Goal: Task Accomplishment & Management: Use online tool/utility

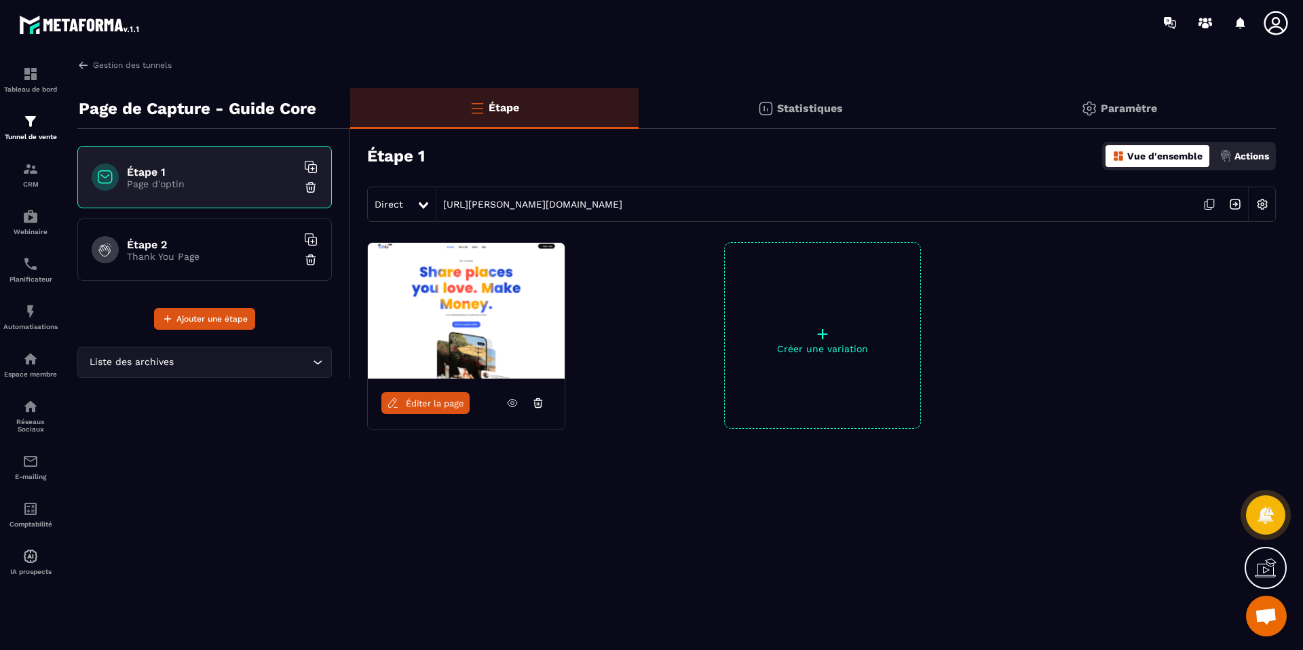
click at [540, 400] on icon at bounding box center [538, 400] width 8 height 0
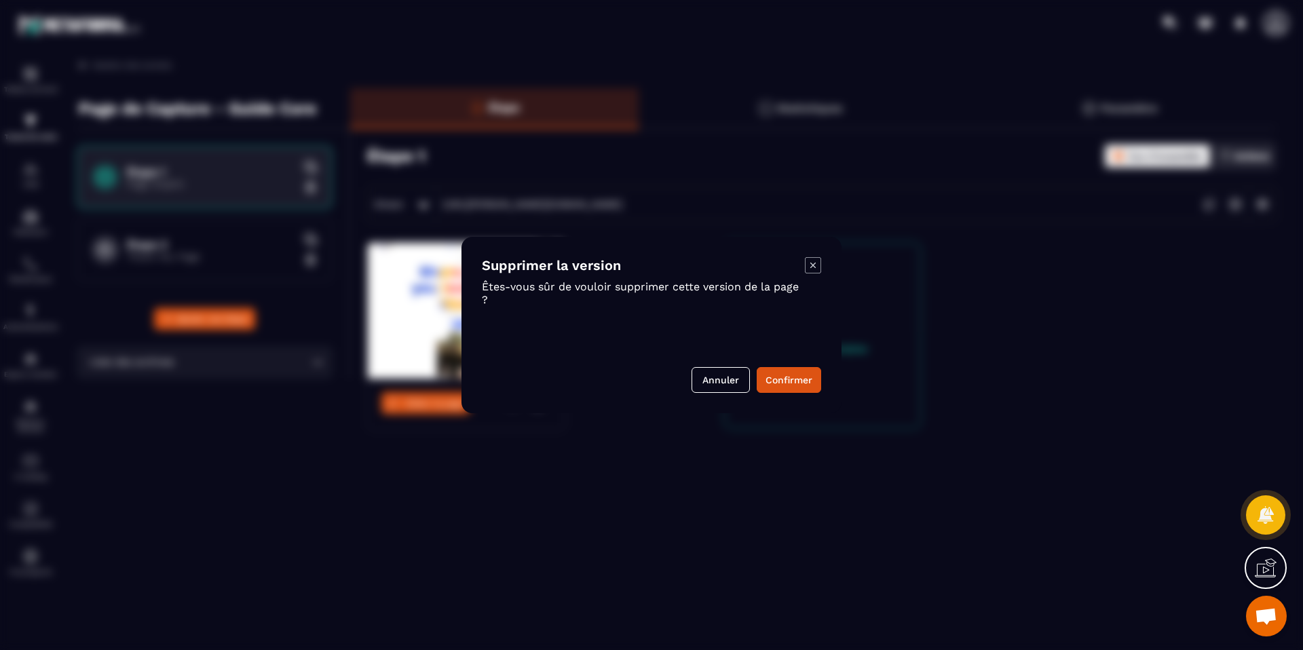
click at [808, 265] on icon "Modal window" at bounding box center [813, 265] width 16 height 16
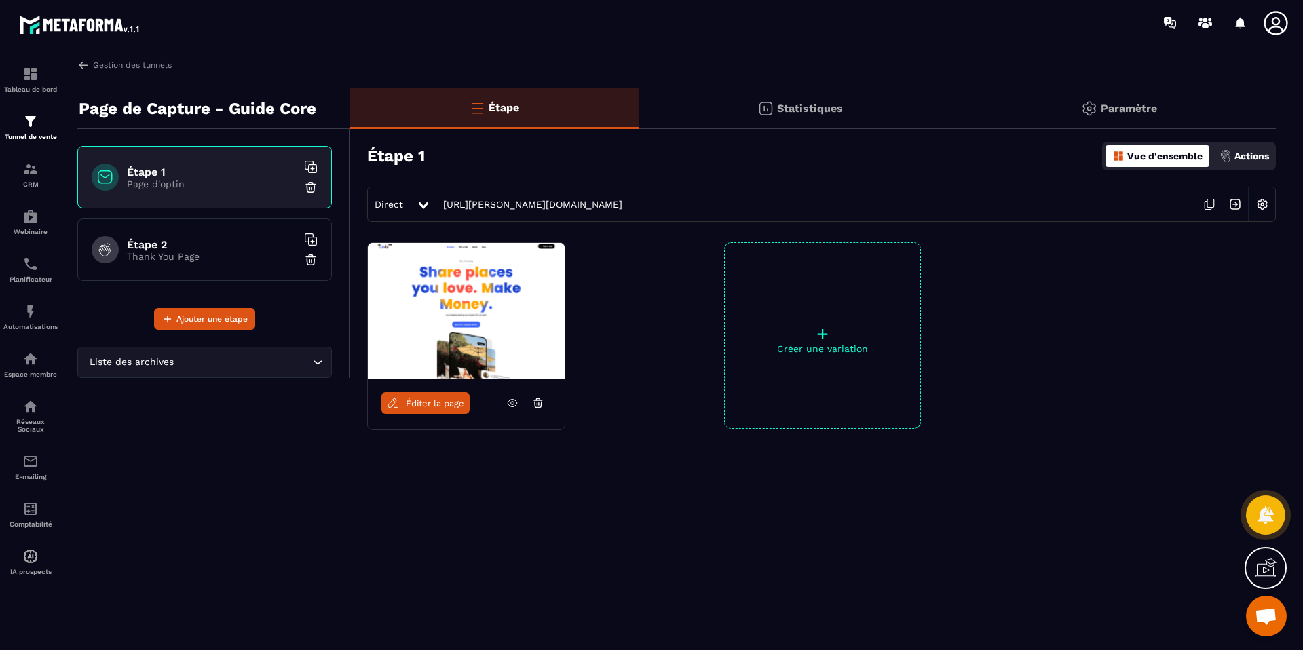
click at [312, 163] on icon at bounding box center [309, 166] width 8 height 8
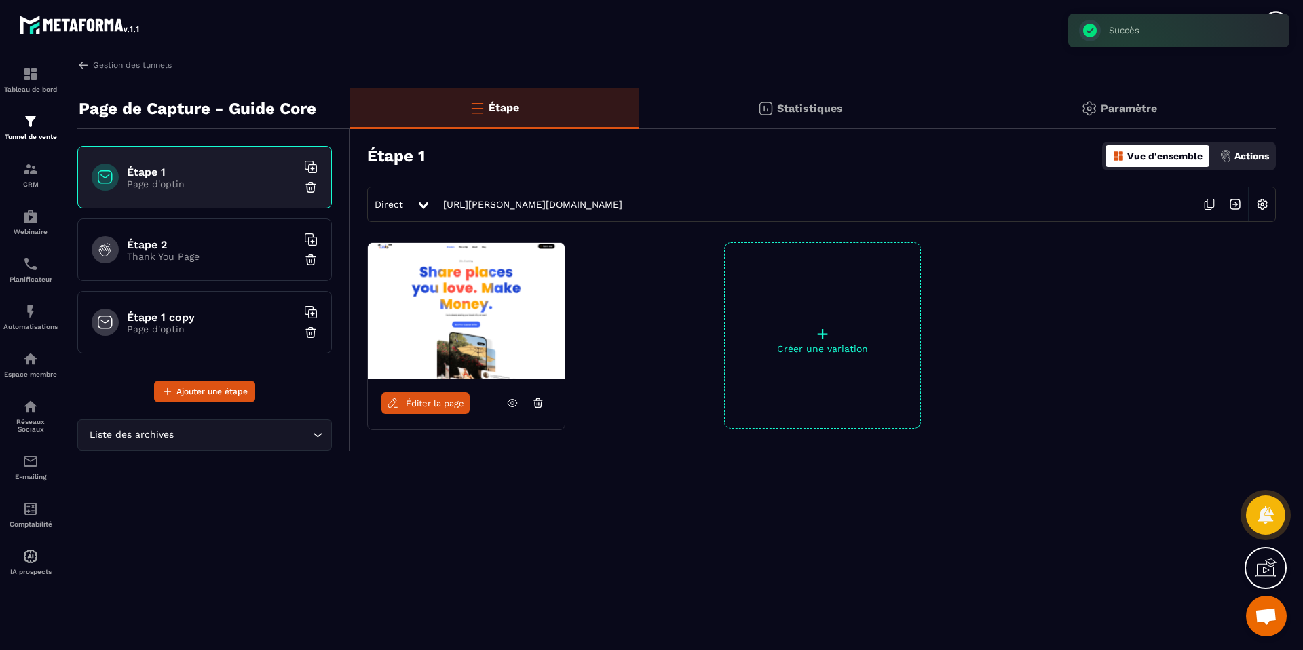
click at [833, 341] on p "+" at bounding box center [822, 333] width 195 height 19
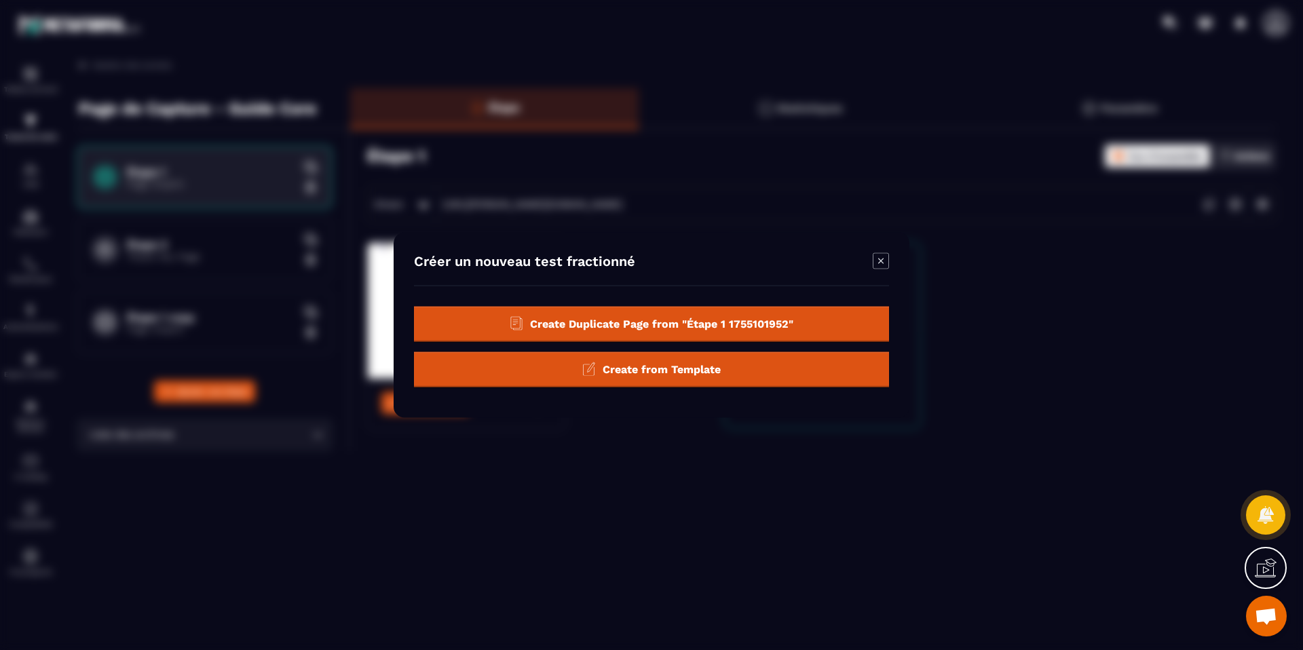
click at [635, 376] on div "Create from Template" at bounding box center [651, 369] width 475 height 35
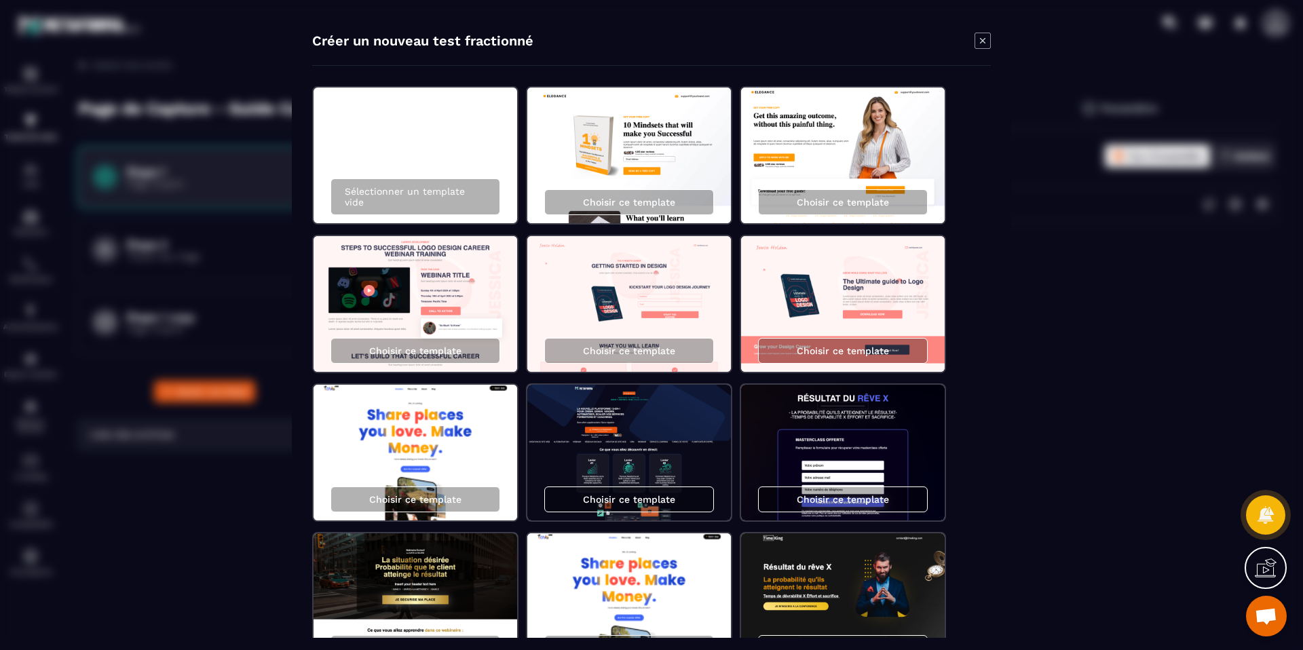
click at [812, 149] on img "Modal window" at bounding box center [843, 156] width 204 height 136
click at [823, 202] on p "Choisir ce template" at bounding box center [843, 202] width 92 height 11
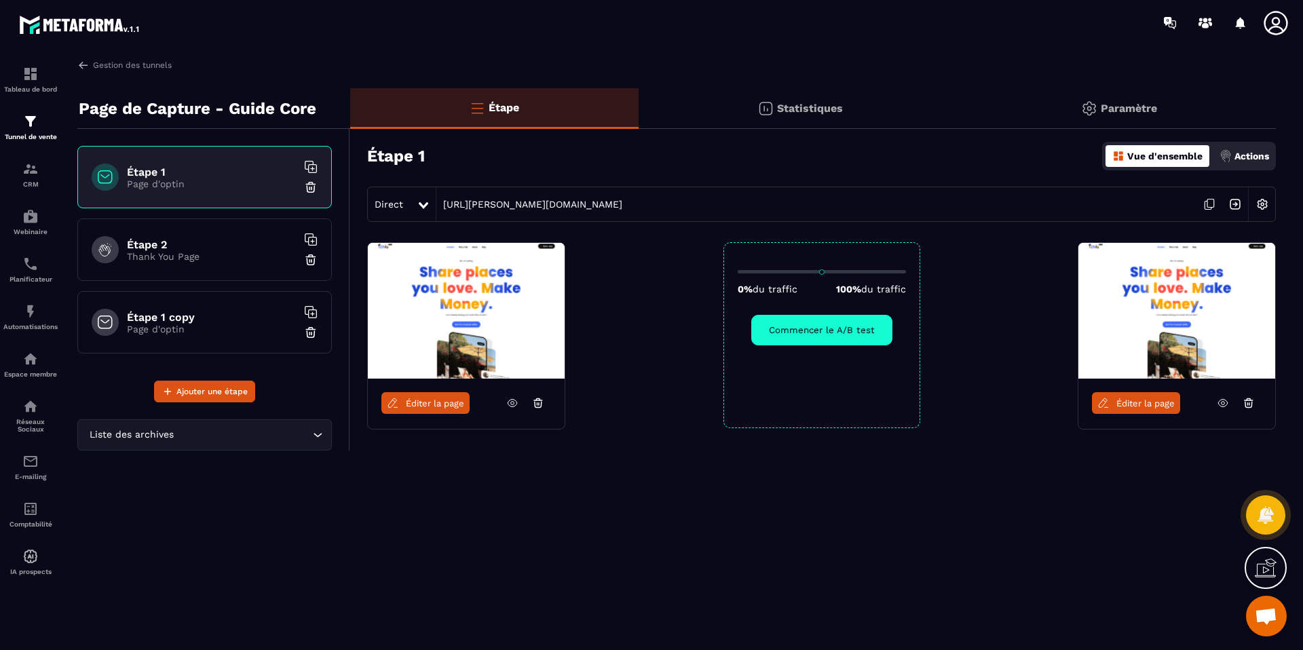
click at [538, 405] on icon at bounding box center [538, 403] width 12 height 12
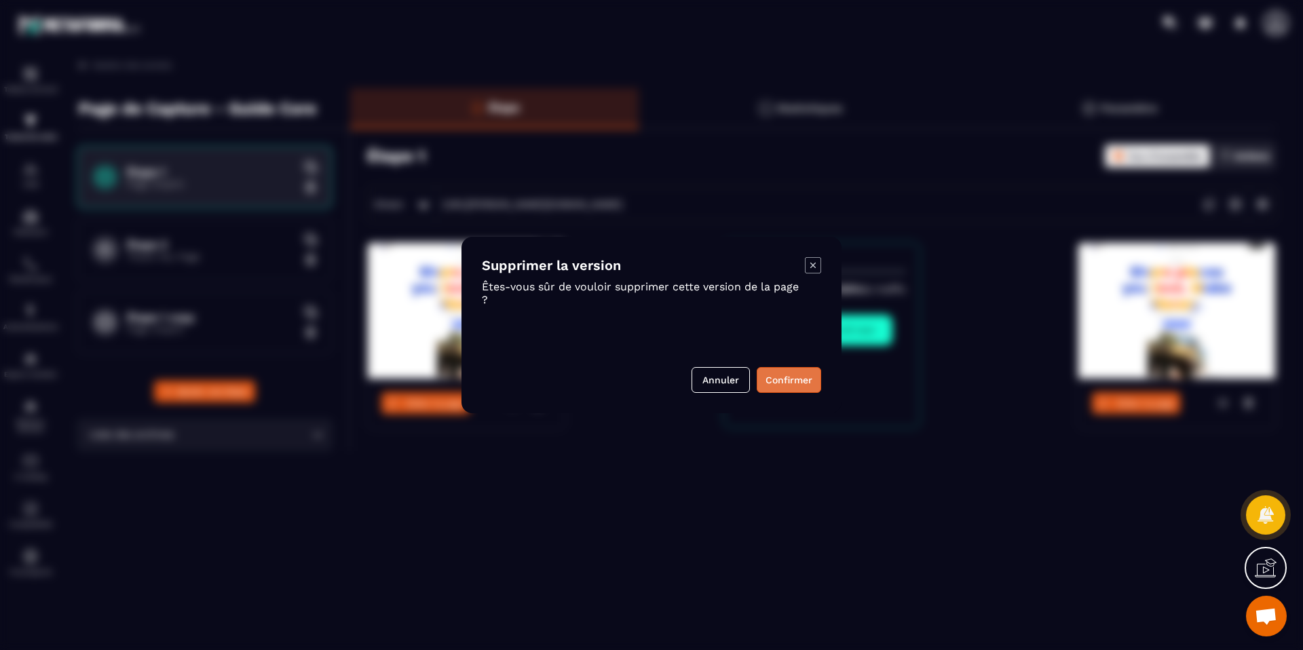
click at [779, 385] on button "Confirmer" at bounding box center [789, 380] width 64 height 26
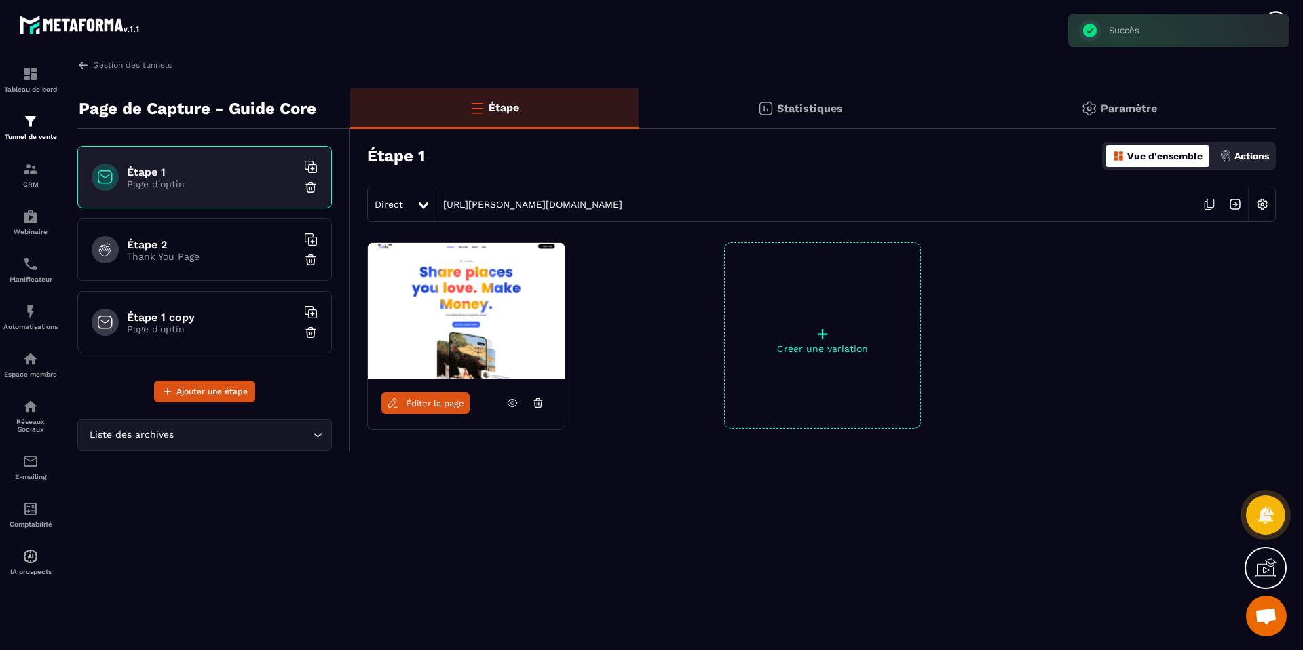
click at [309, 333] on img at bounding box center [311, 333] width 14 height 14
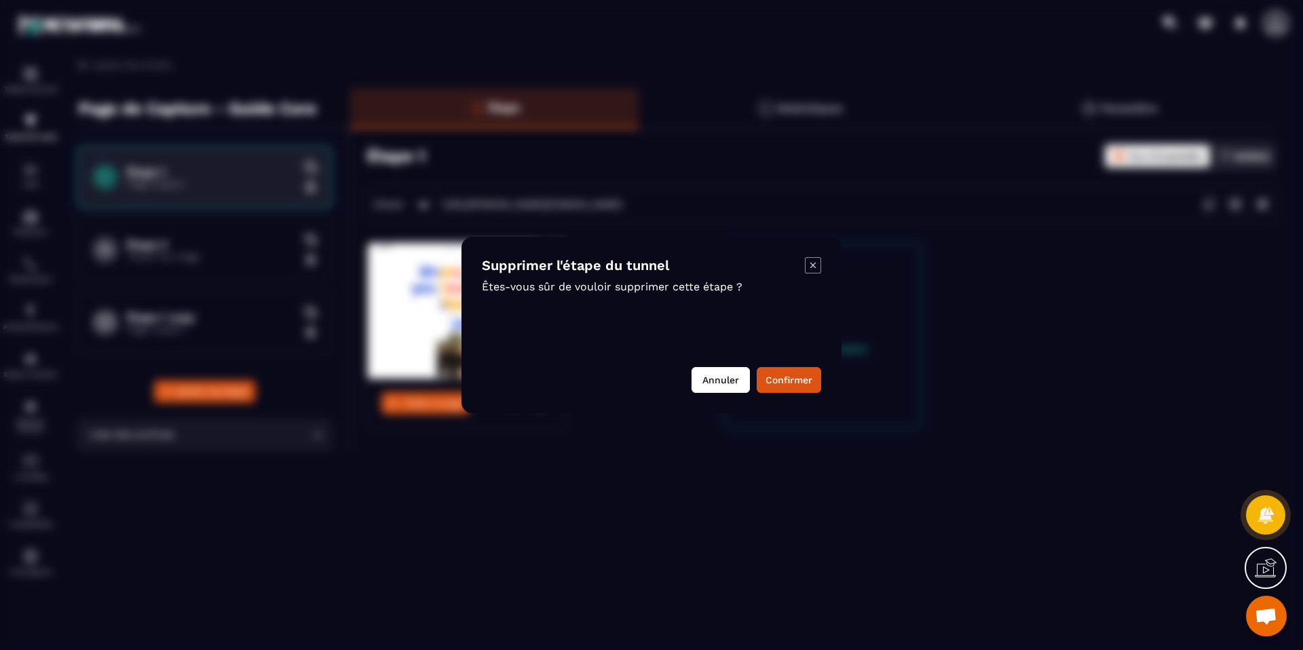
click at [727, 383] on button "Annuler" at bounding box center [721, 380] width 58 height 26
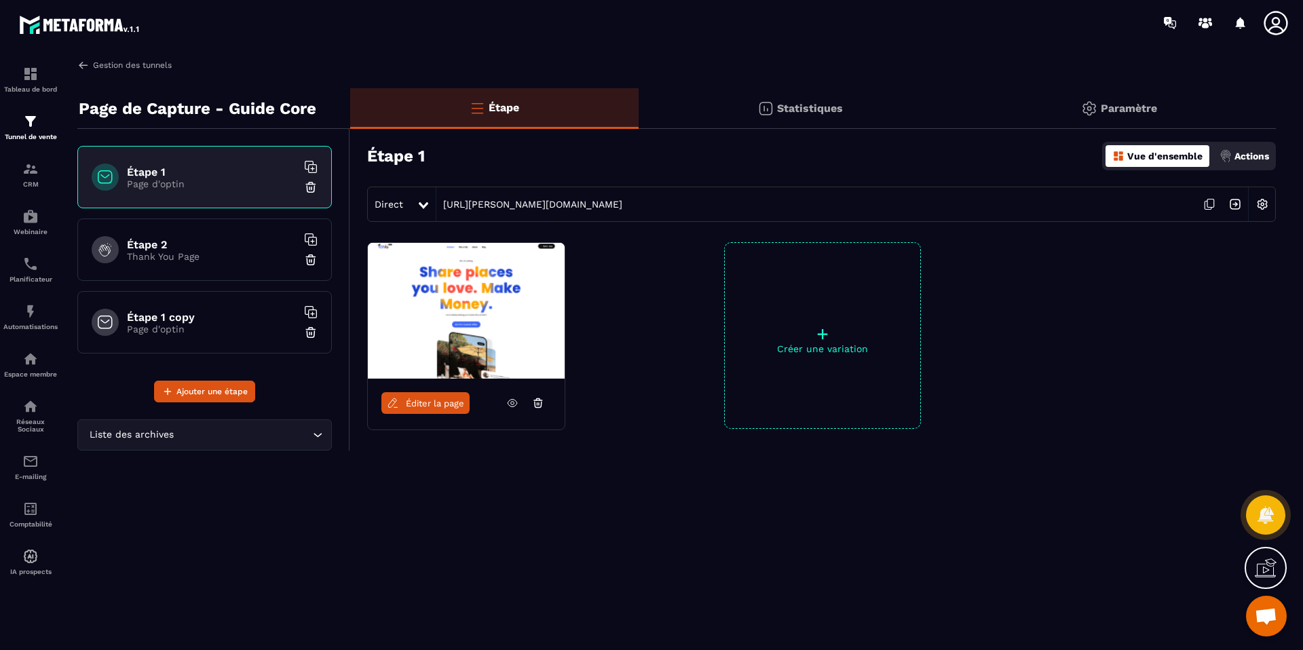
click at [80, 61] on img at bounding box center [83, 65] width 12 height 12
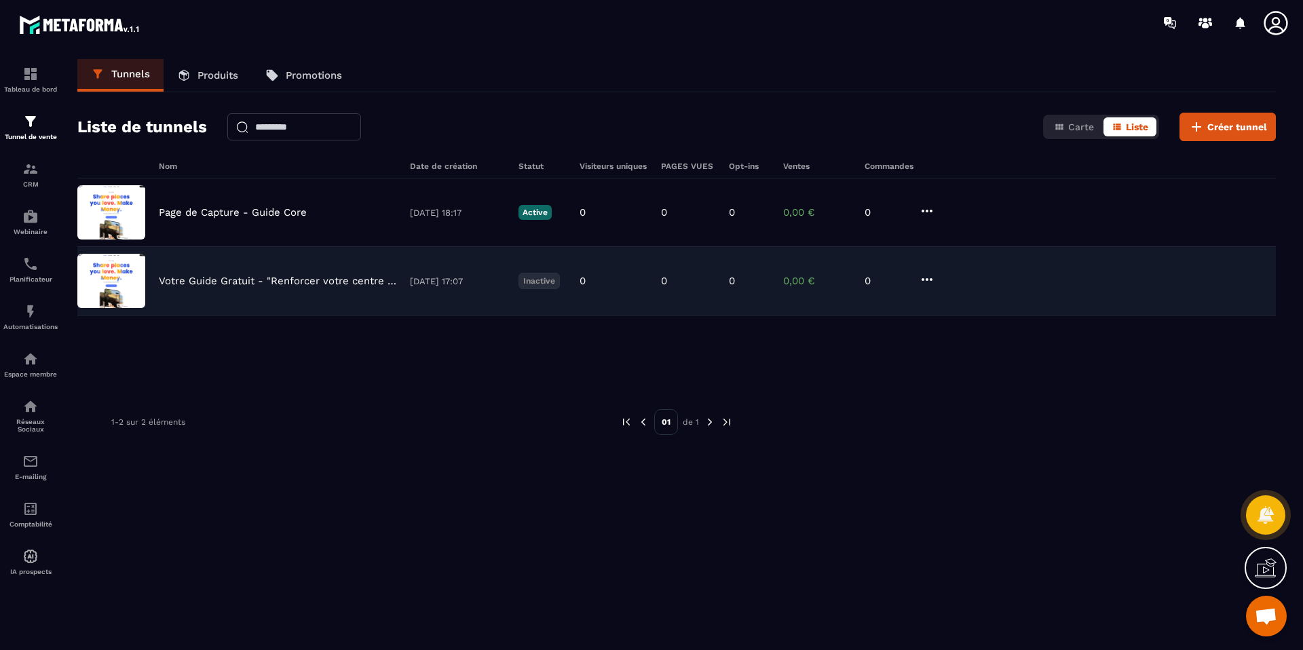
click at [418, 280] on p "[DATE] 17:07" at bounding box center [457, 281] width 95 height 10
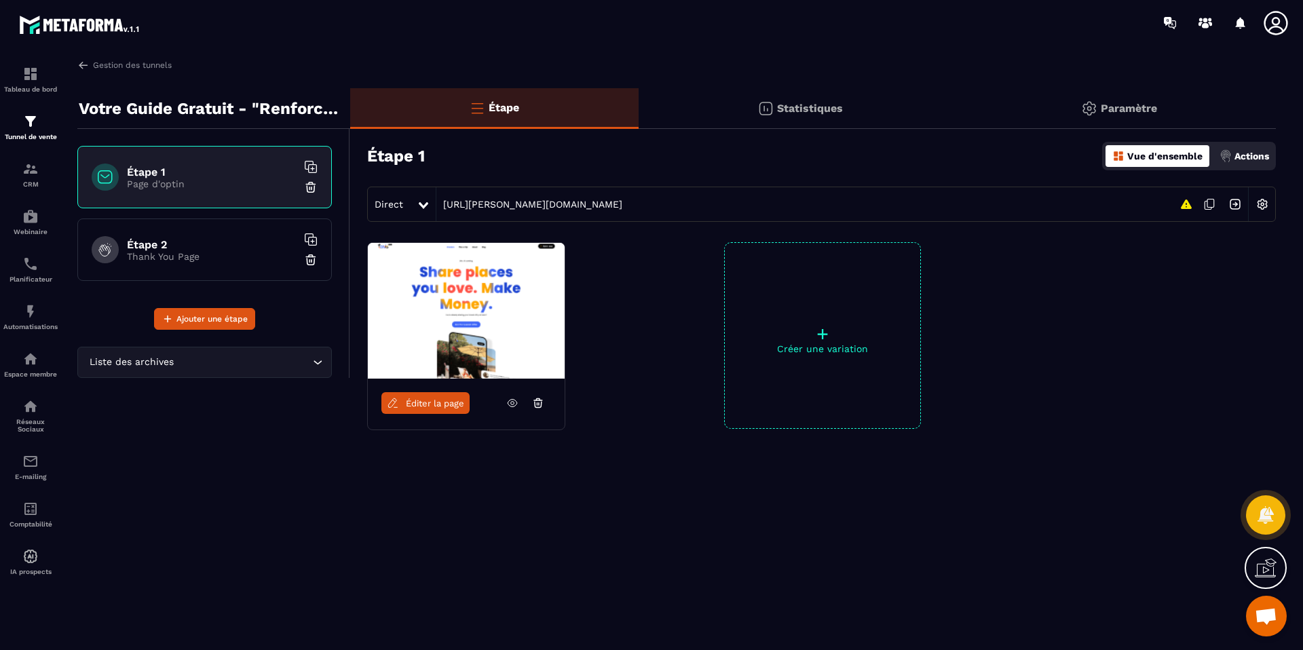
click at [1263, 202] on img at bounding box center [1263, 204] width 26 height 26
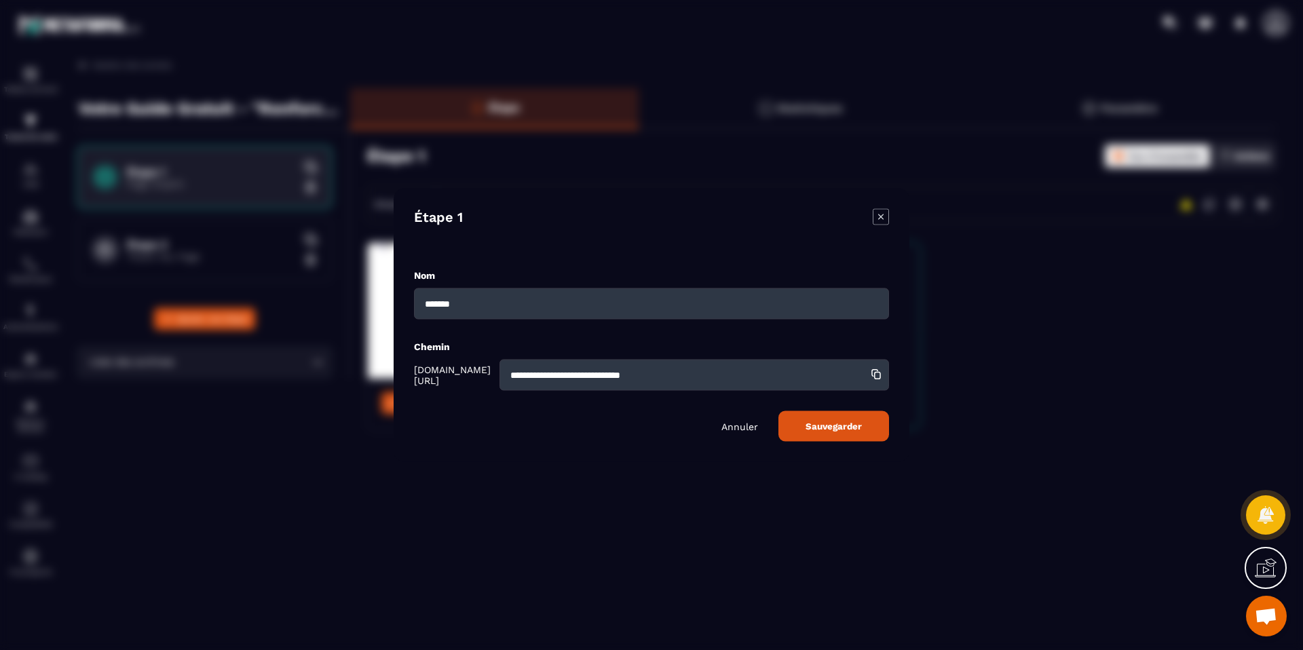
click at [735, 425] on p "Annuler" at bounding box center [739, 426] width 37 height 11
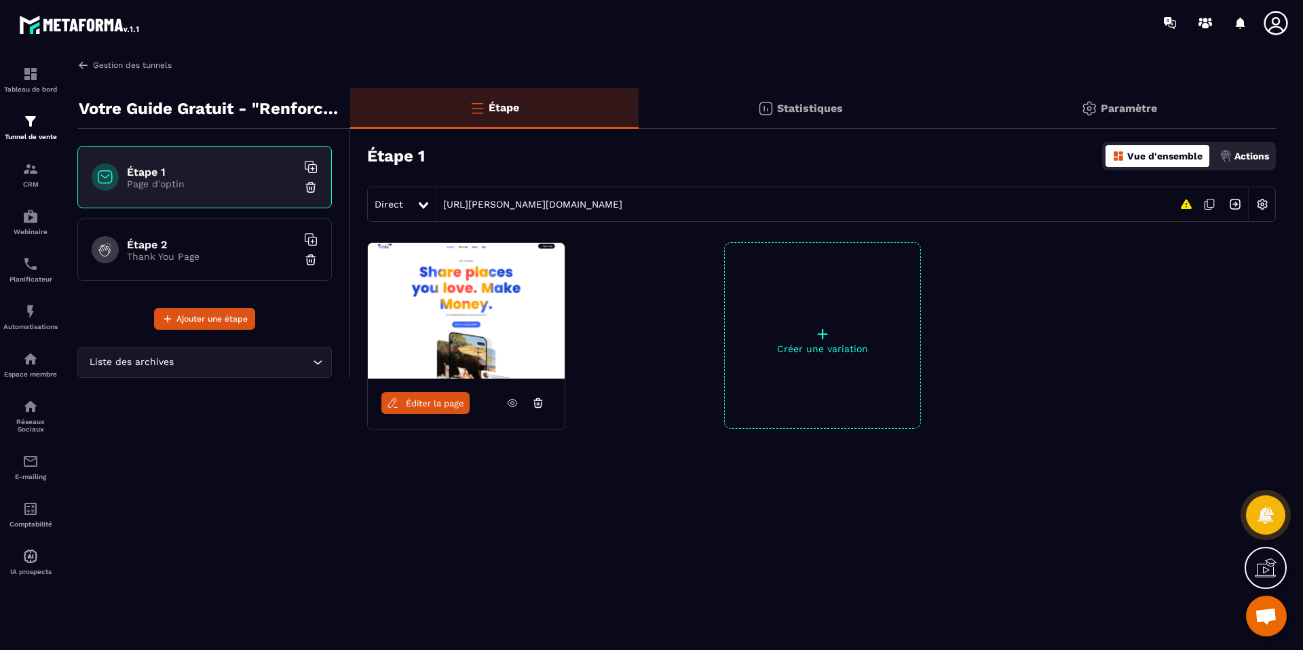
click at [79, 64] on img at bounding box center [83, 65] width 12 height 12
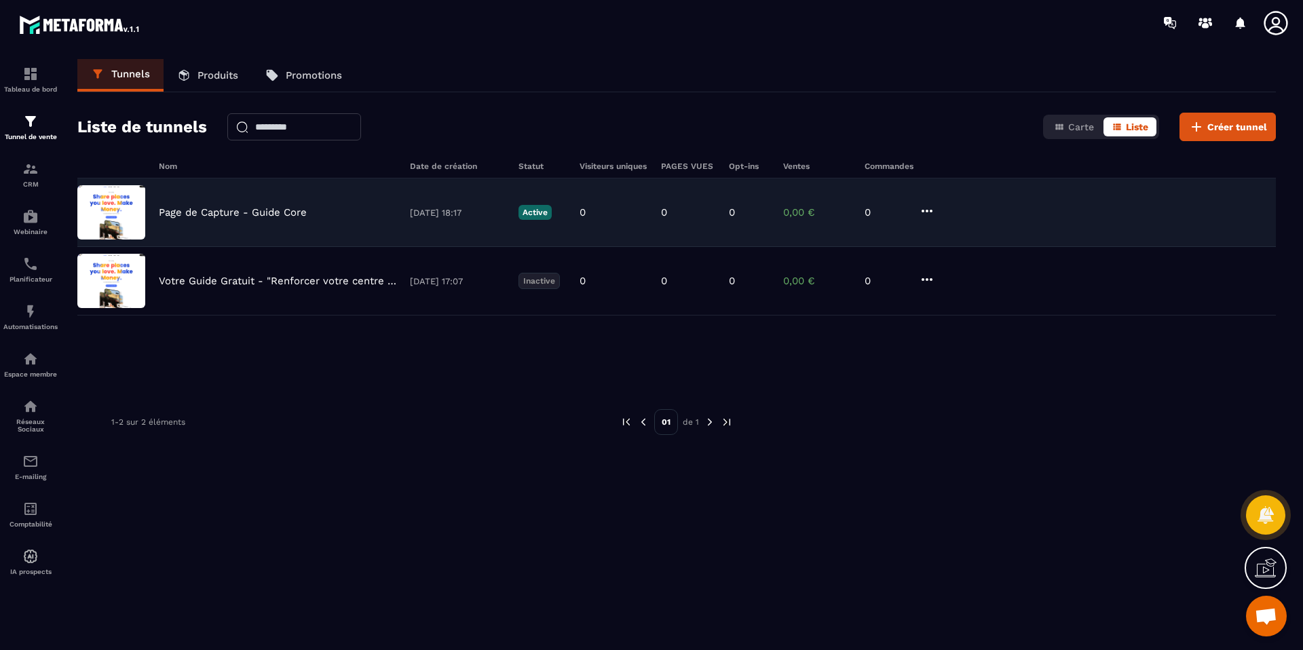
click at [929, 214] on icon at bounding box center [927, 211] width 16 height 16
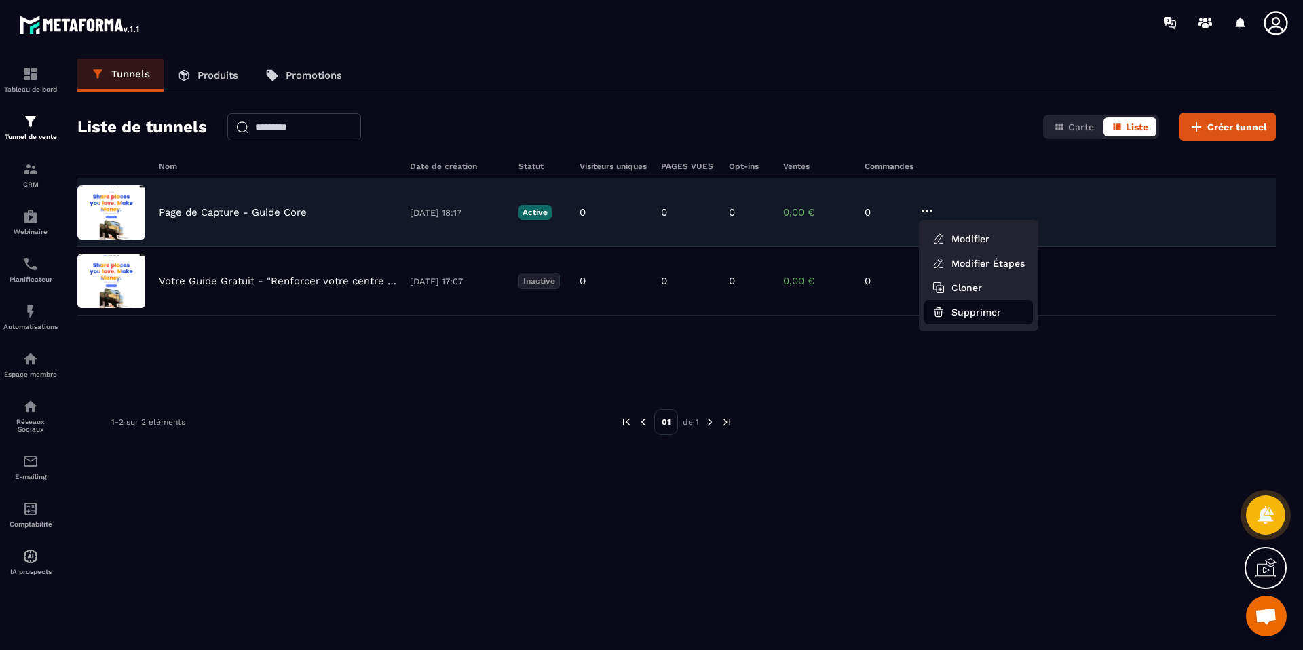
click at [956, 313] on button "Supprimer" at bounding box center [978, 312] width 109 height 24
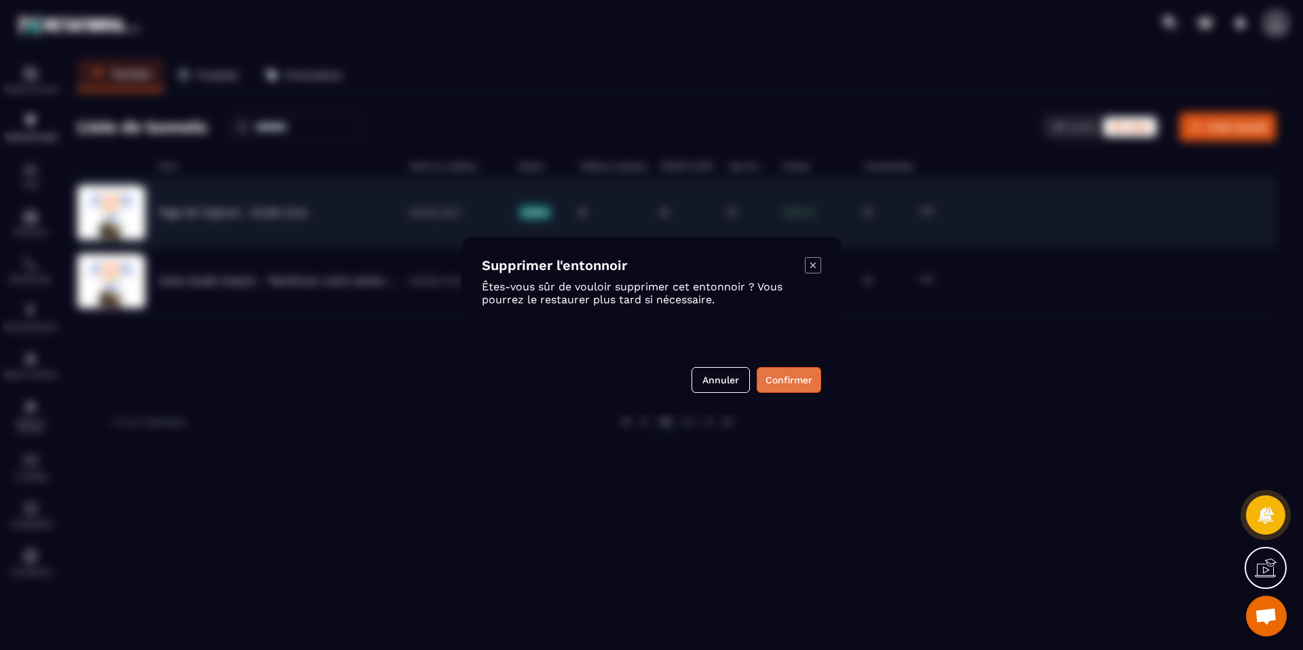
click at [793, 389] on button "Confirmer" at bounding box center [789, 380] width 64 height 26
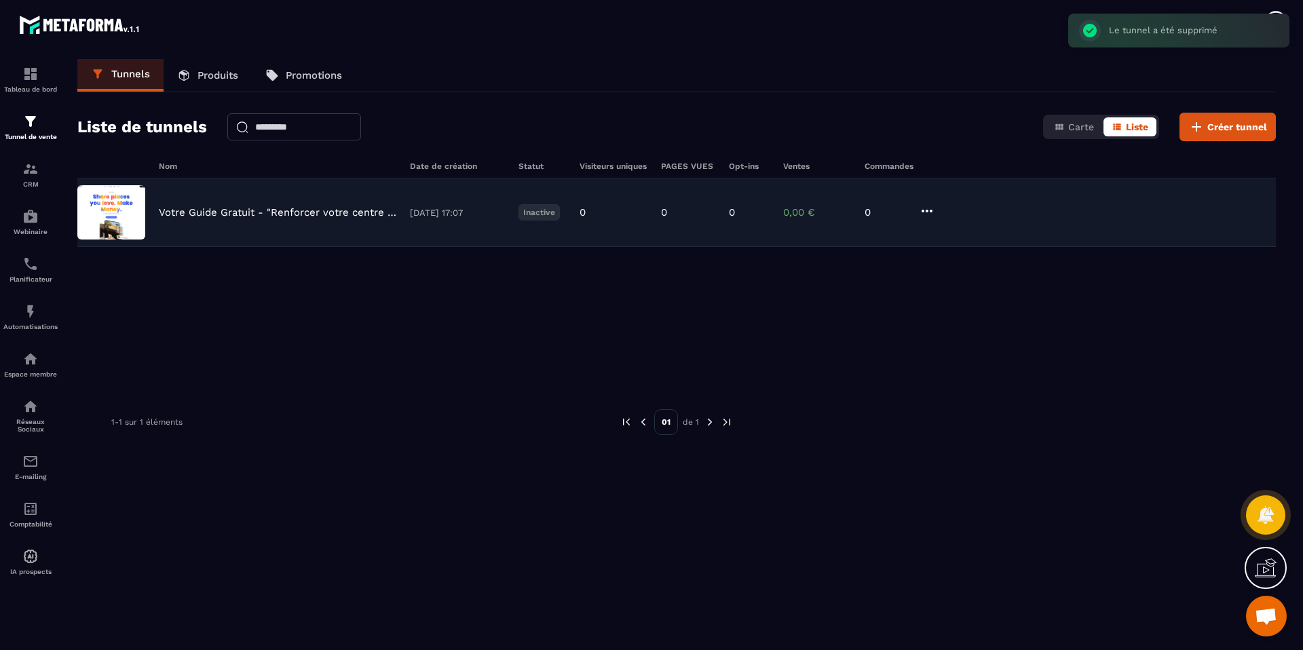
click at [922, 210] on icon at bounding box center [927, 211] width 11 height 3
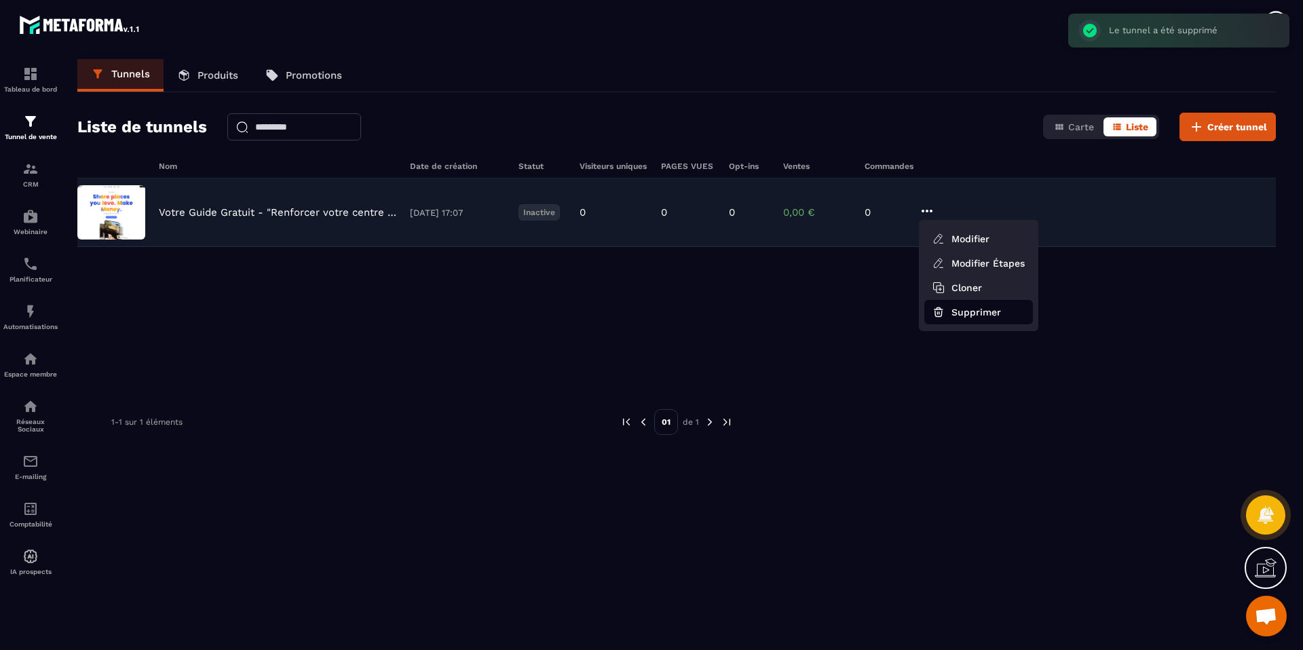
click at [959, 320] on button "Supprimer" at bounding box center [978, 312] width 109 height 24
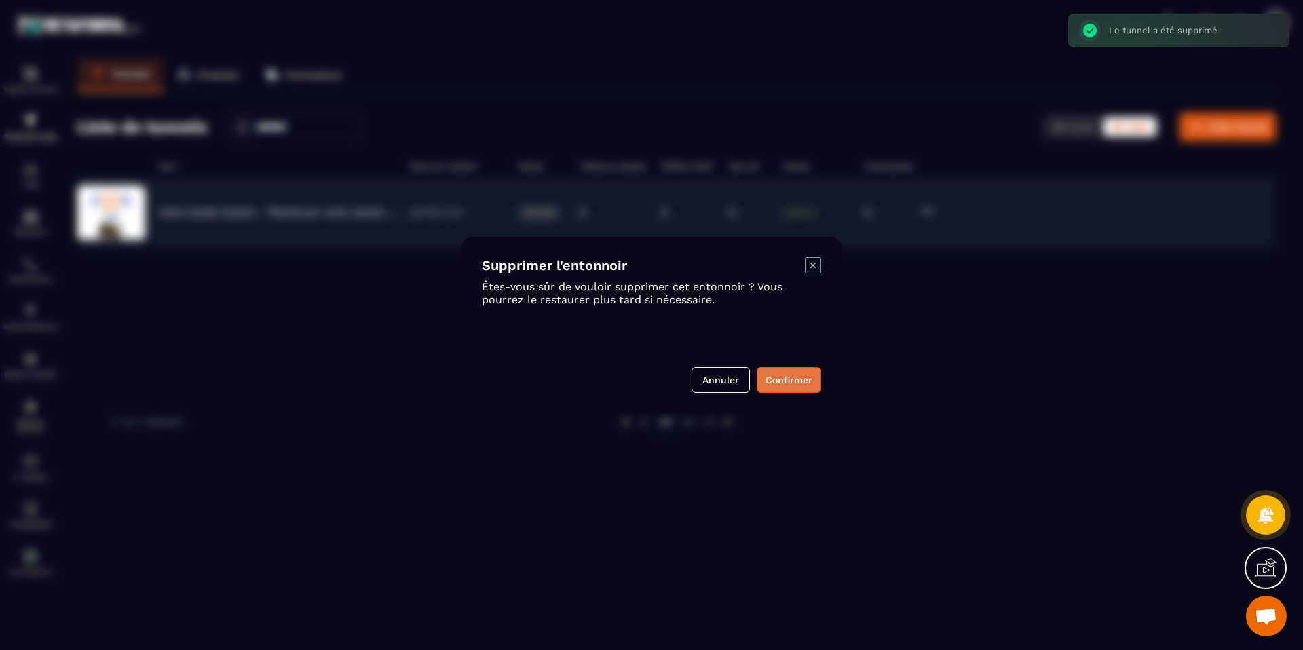
click at [798, 382] on button "Confirmer" at bounding box center [789, 380] width 64 height 26
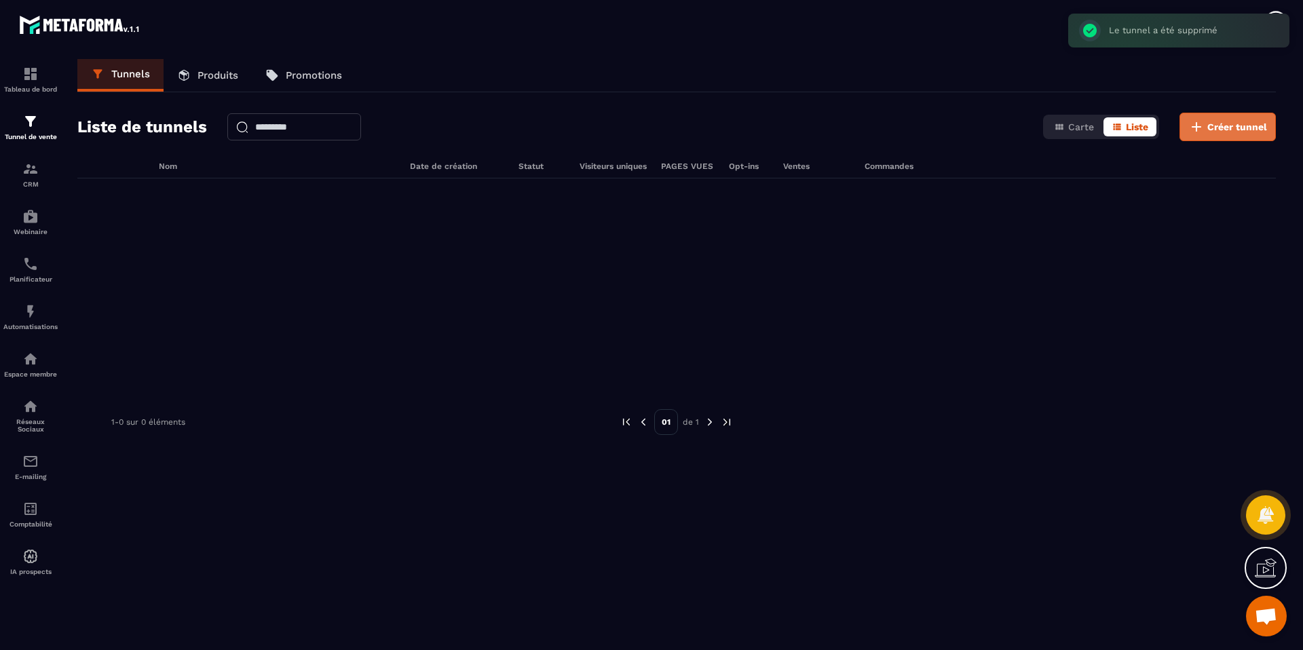
click at [1231, 128] on span "Créer tunnel" at bounding box center [1237, 127] width 60 height 14
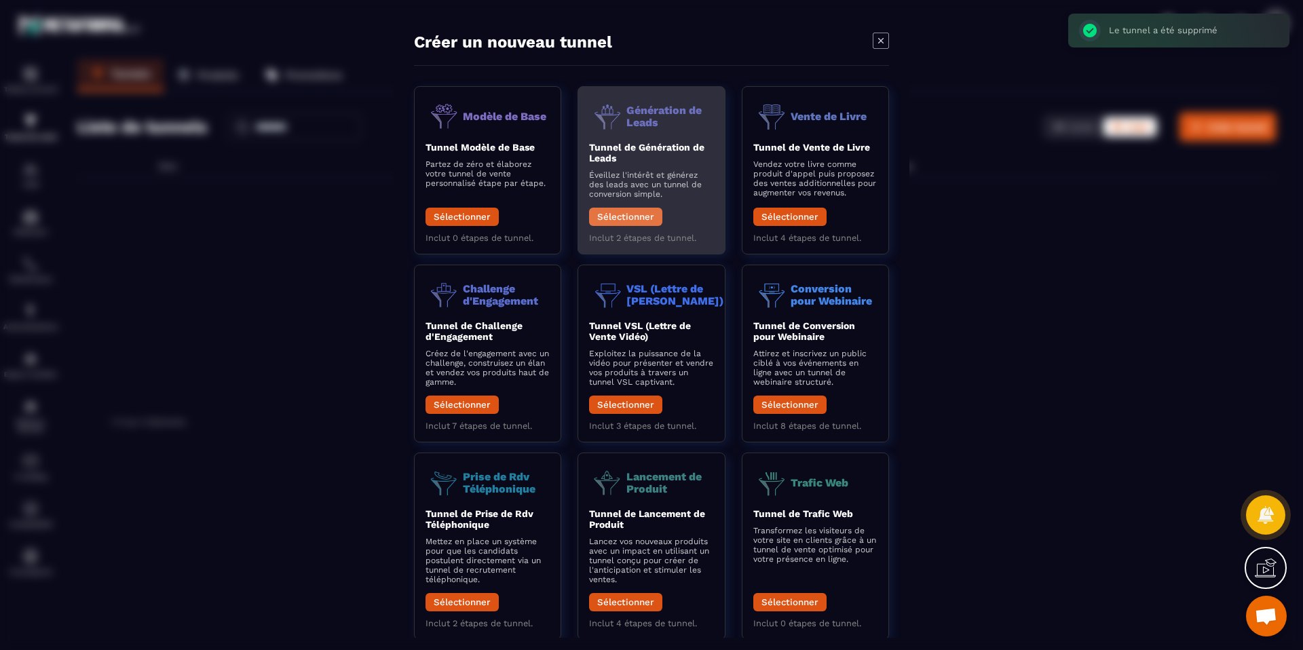
click at [613, 221] on button "Sélectionner" at bounding box center [625, 217] width 73 height 18
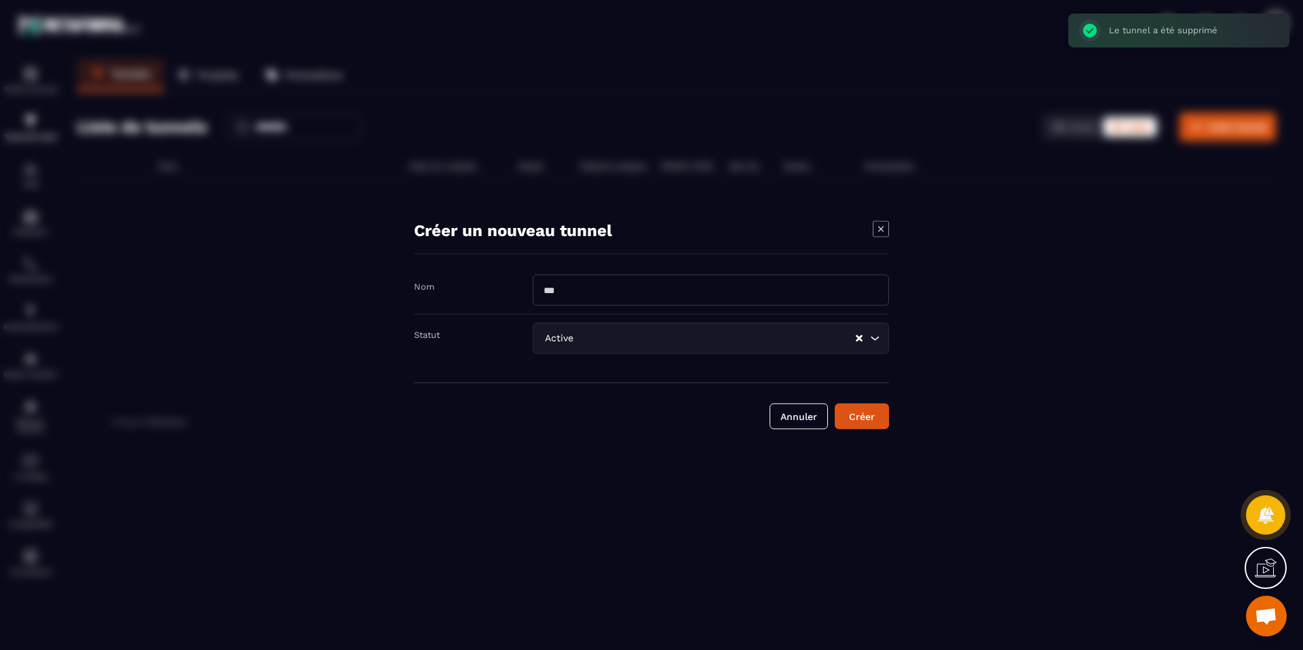
click at [579, 290] on input "Modal window" at bounding box center [711, 290] width 356 height 31
type input "**********"
click at [880, 417] on button "Créer" at bounding box center [862, 417] width 54 height 26
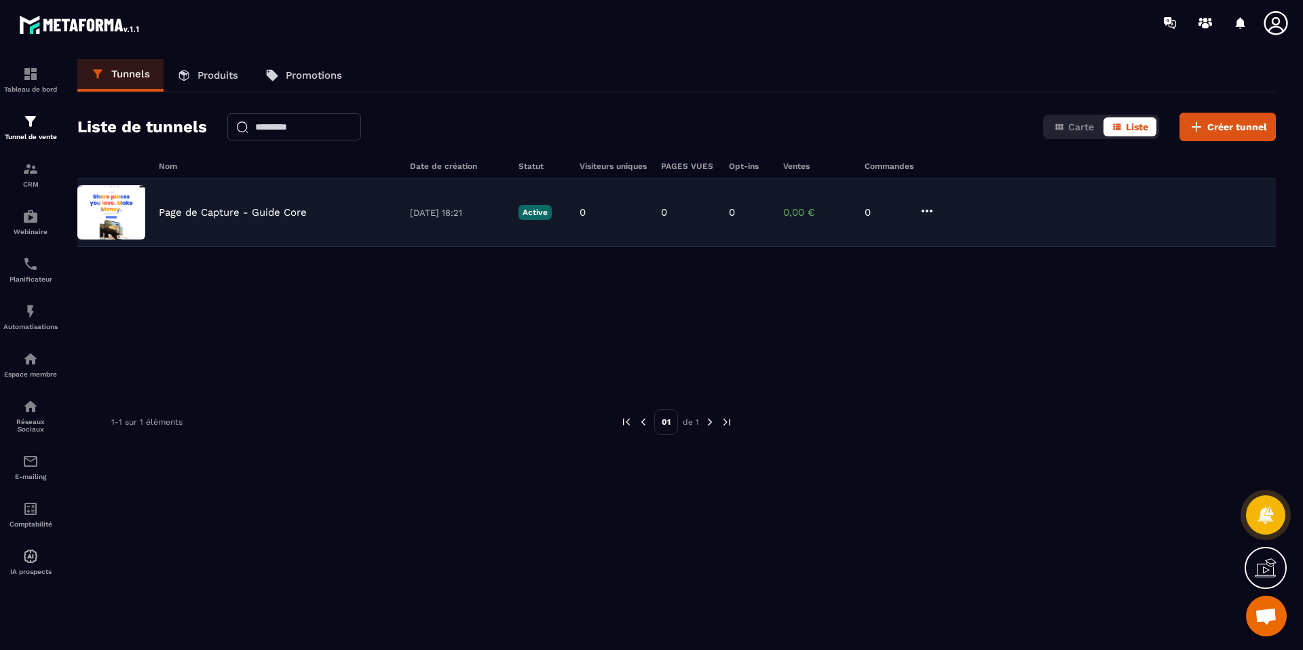
click at [255, 221] on div "Page de Capture - Guide Core [DATE] 18:21 Active 0 0 0 0,00 € 0" at bounding box center [676, 213] width 1199 height 69
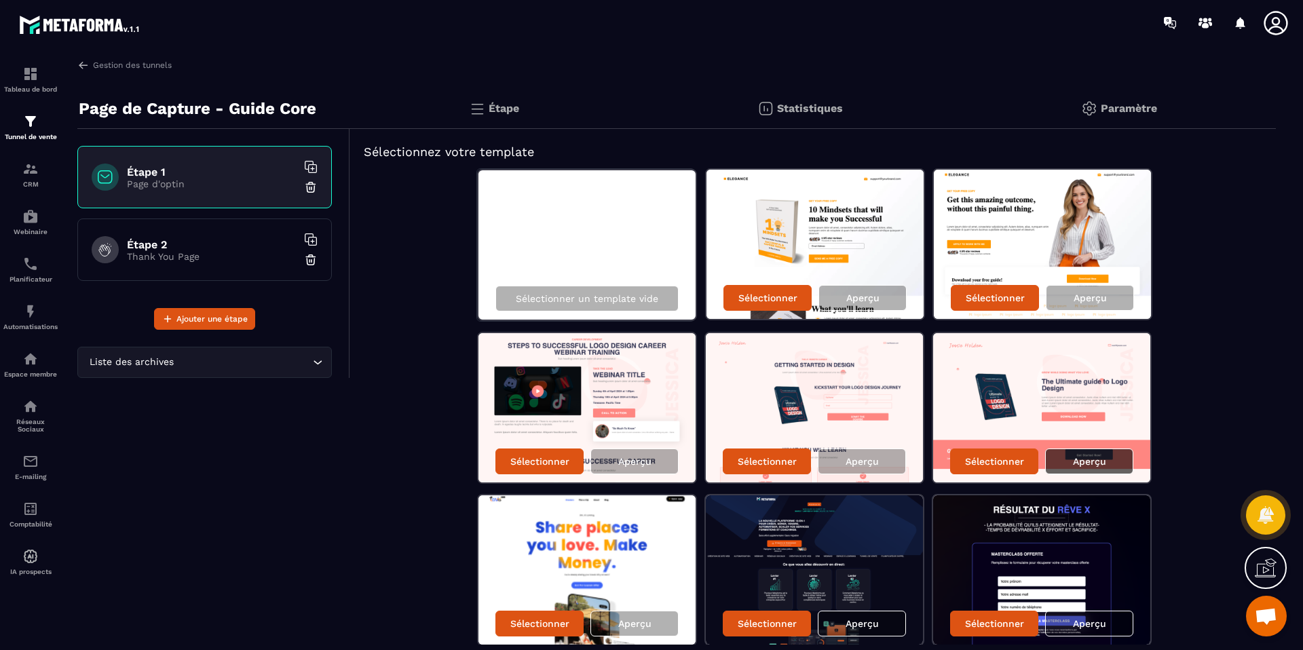
click at [1109, 456] on div "Aperçu" at bounding box center [1089, 462] width 88 height 26
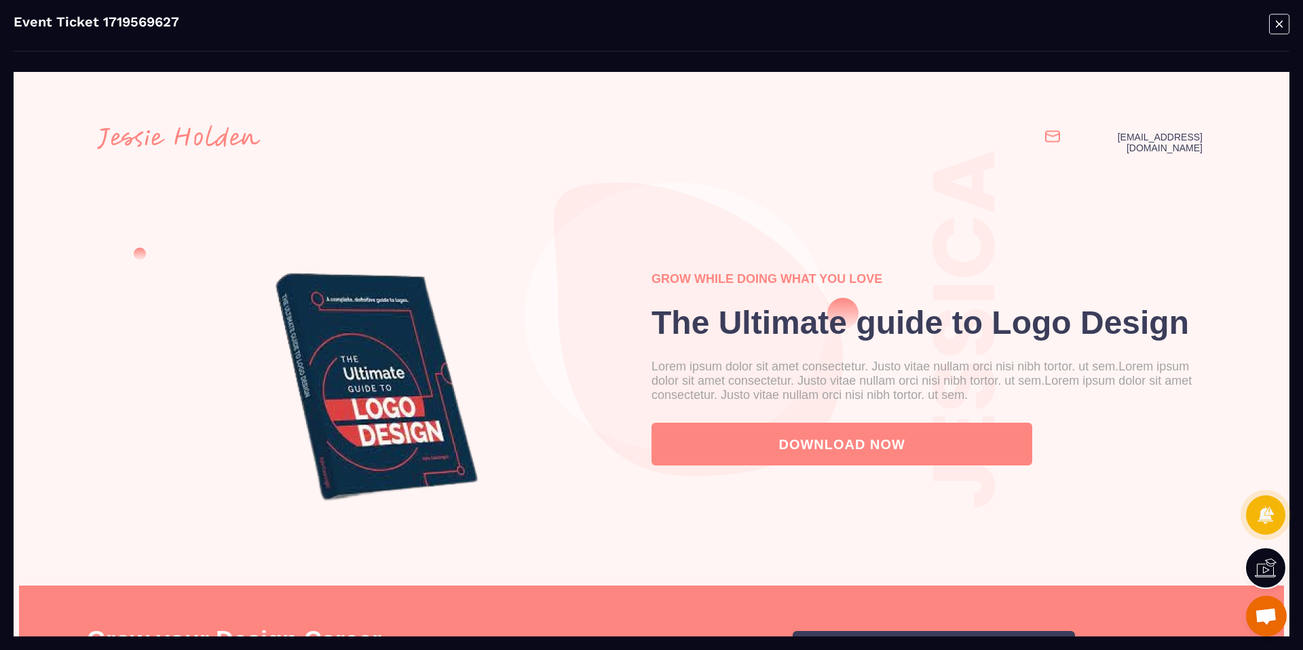
click at [1277, 27] on icon "Modal window" at bounding box center [1279, 24] width 20 height 21
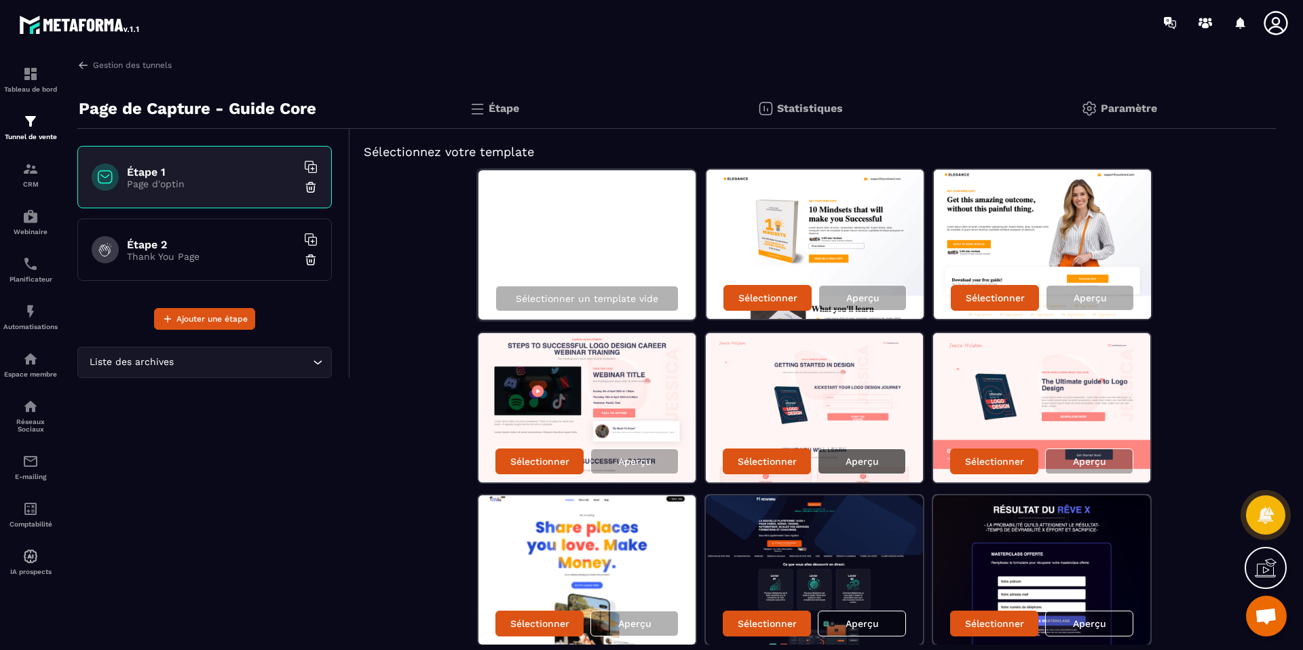
click at [861, 464] on p "Aperçu" at bounding box center [862, 461] width 33 height 11
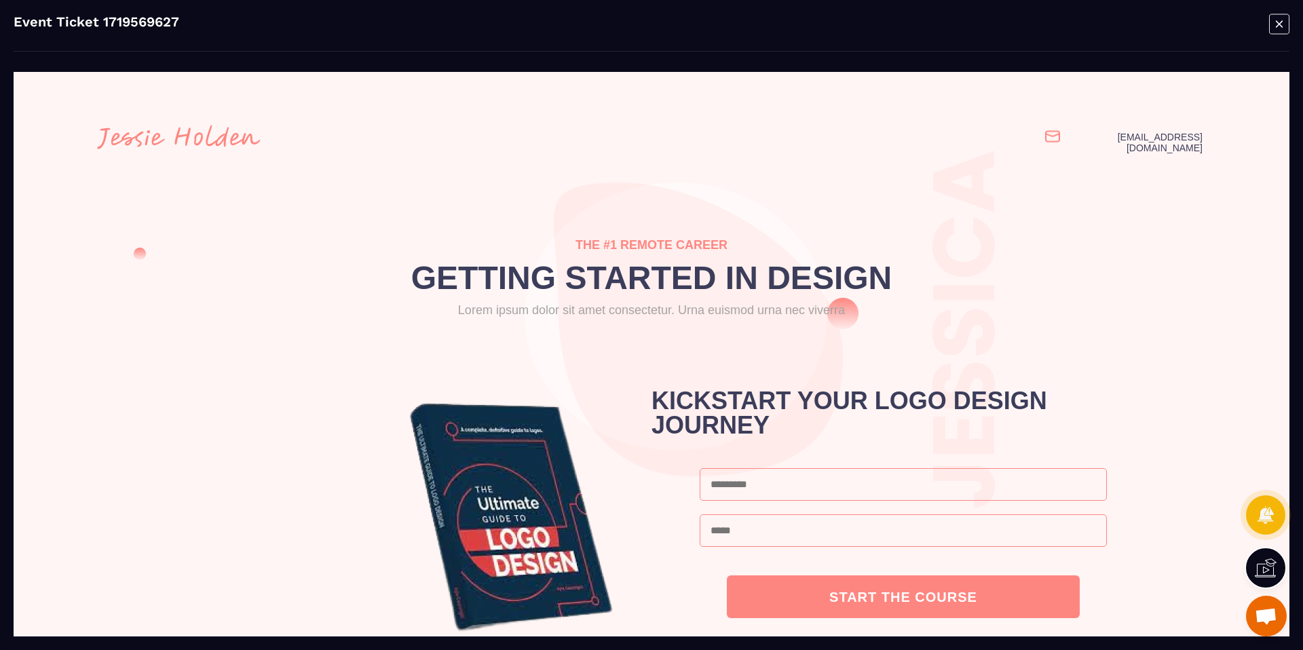
click at [1281, 24] on icon "Modal window" at bounding box center [1279, 24] width 20 height 21
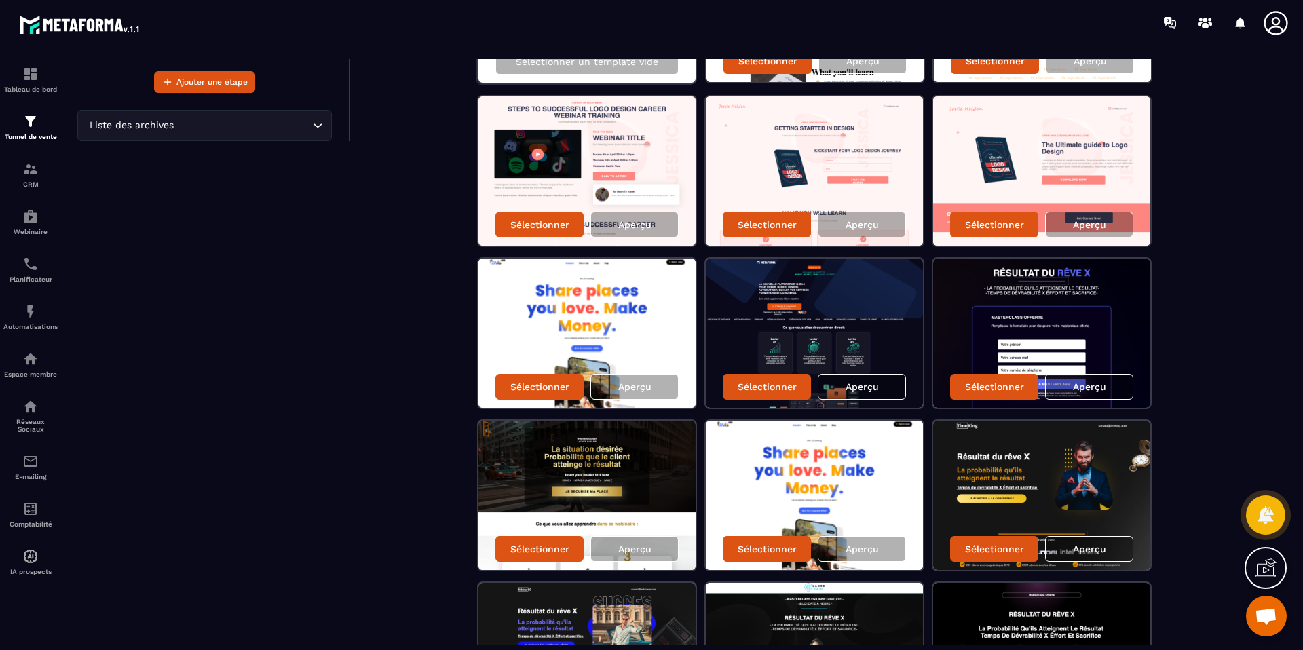
scroll to position [242, 0]
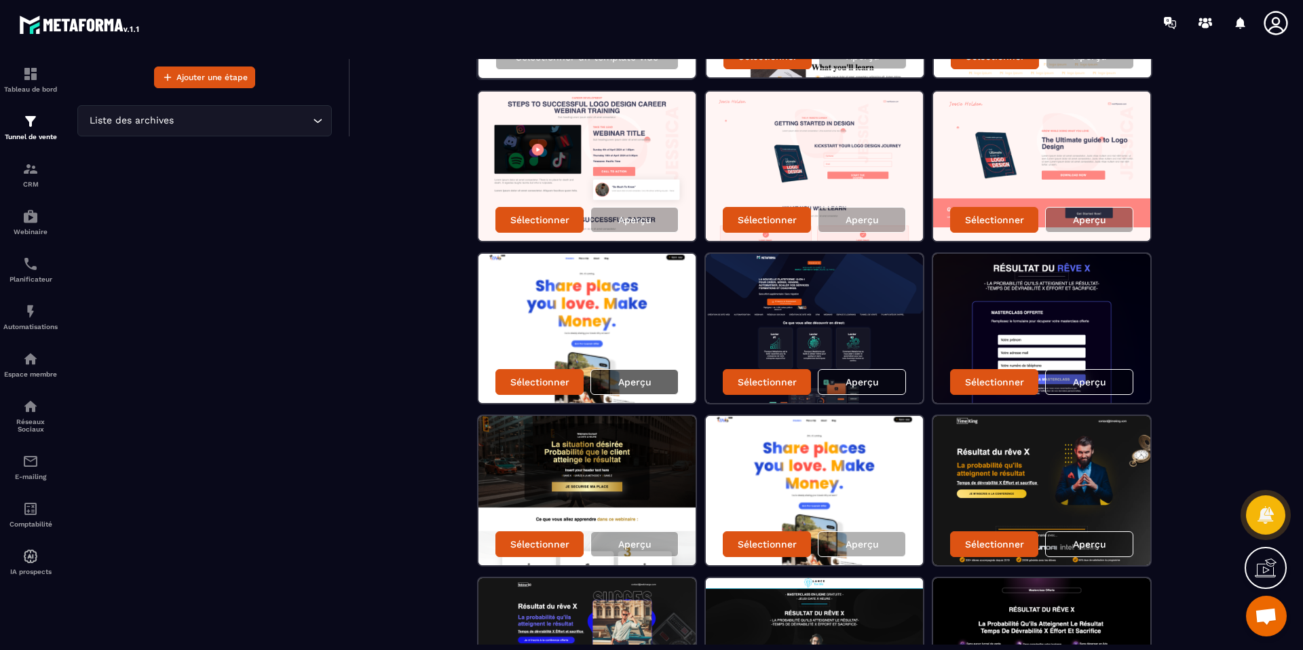
click at [637, 384] on p "Aperçu" at bounding box center [634, 382] width 33 height 11
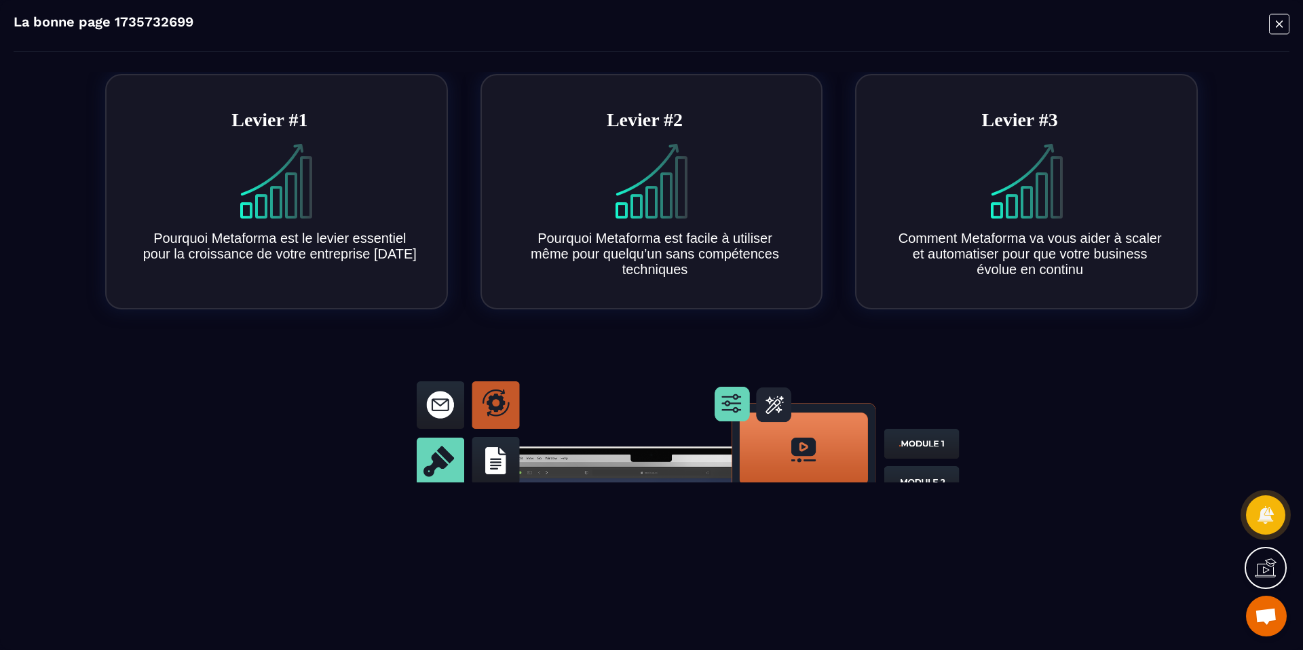
scroll to position [0, 0]
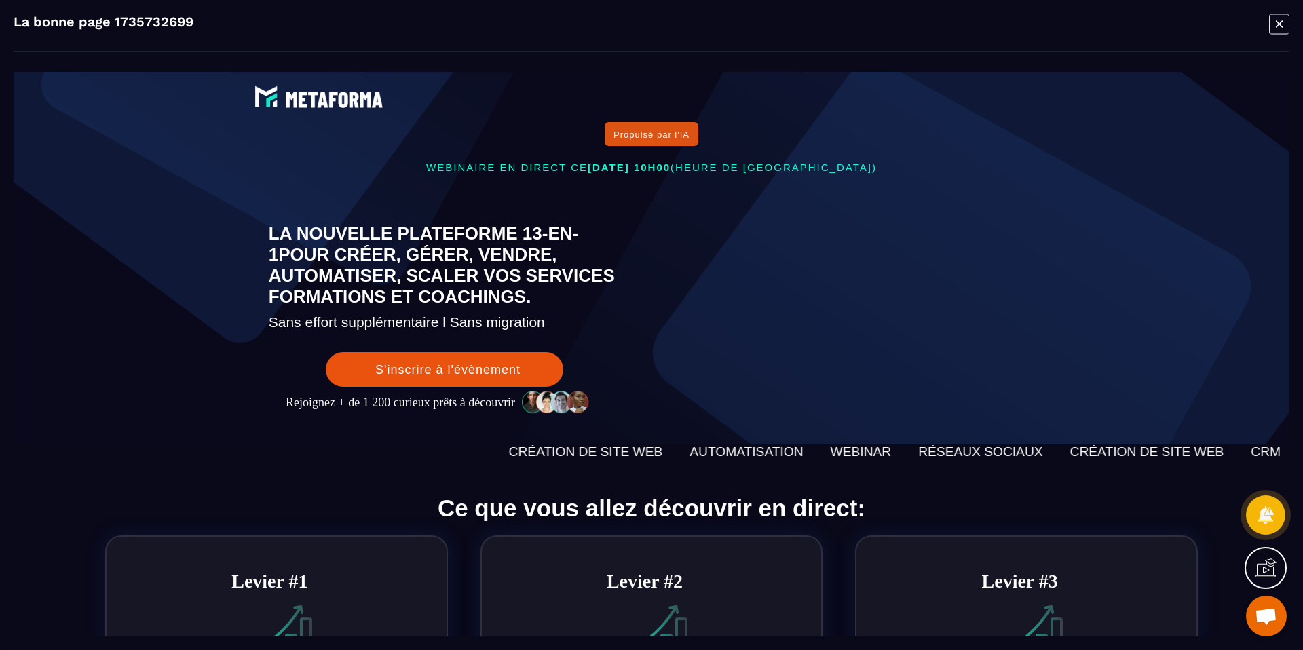
click at [1284, 20] on icon "Modal window" at bounding box center [1279, 24] width 20 height 21
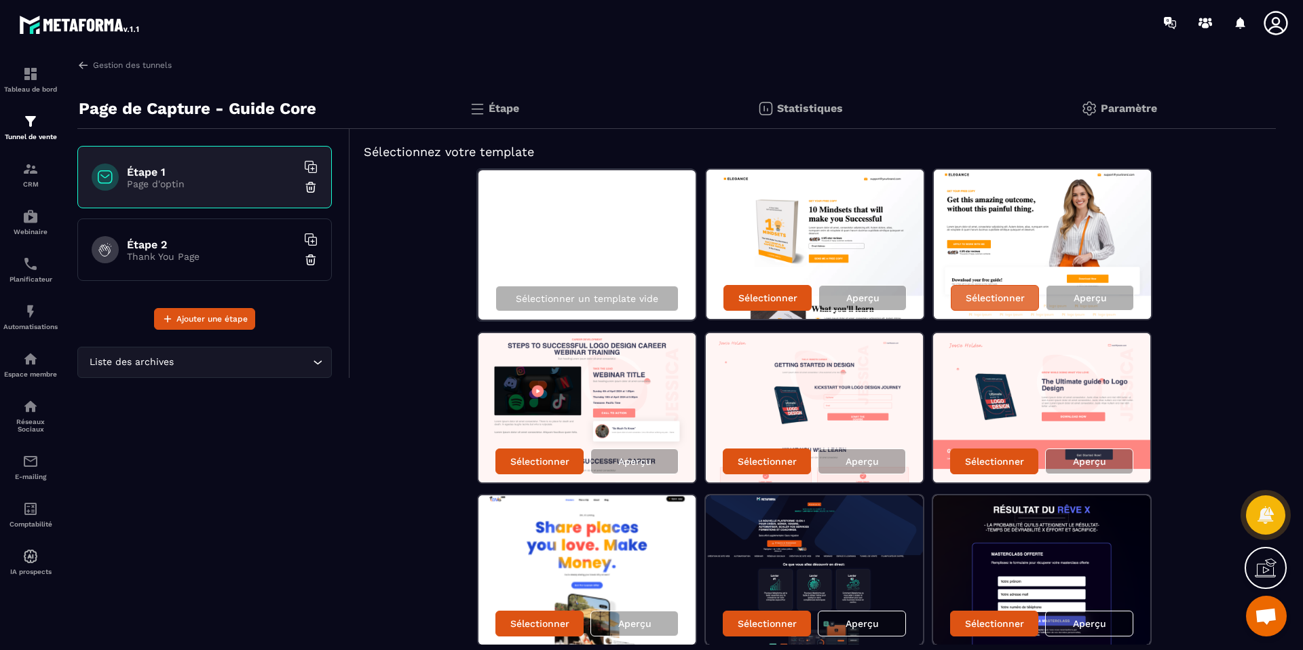
click at [1019, 297] on p "Sélectionner" at bounding box center [995, 298] width 59 height 11
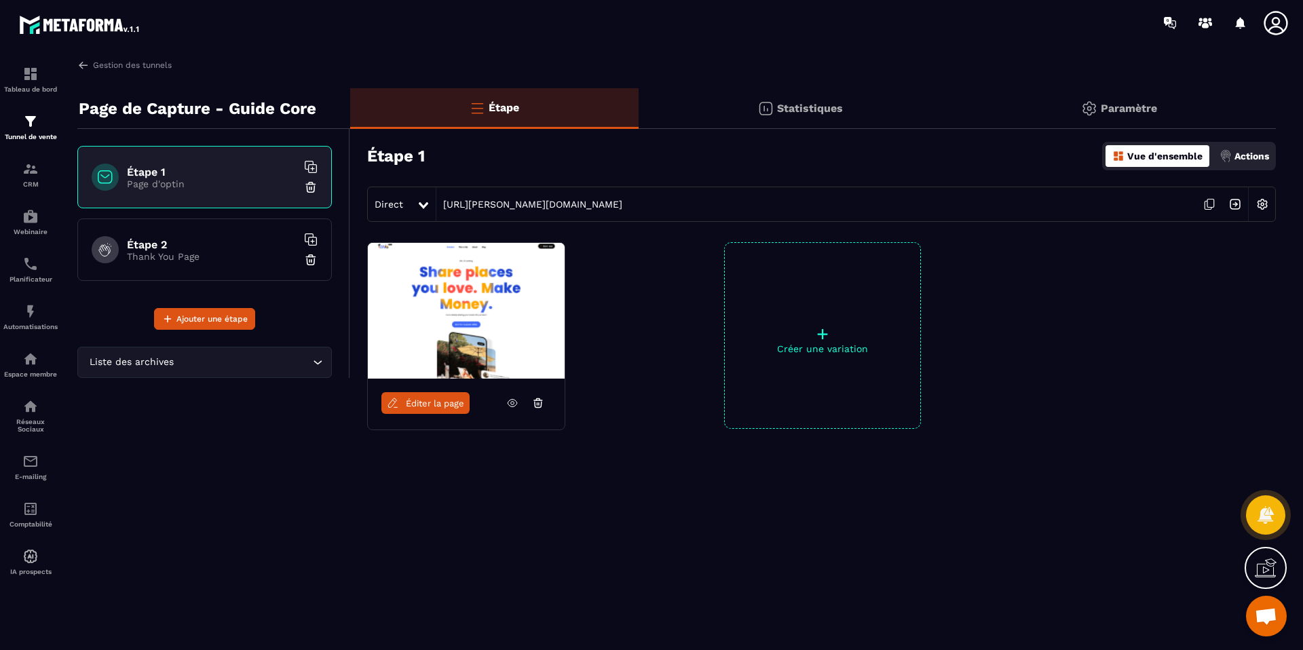
click at [202, 265] on div "Étape 2 Thank You Page" at bounding box center [204, 250] width 255 height 62
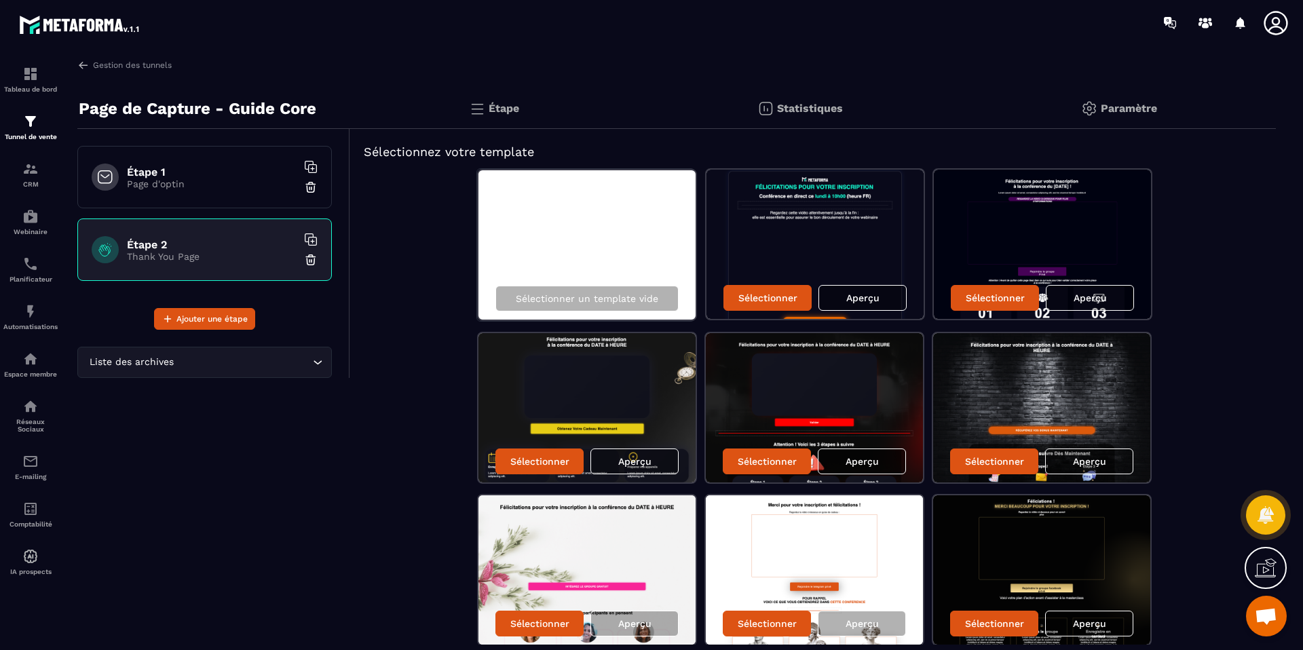
click at [179, 188] on p "Page d'optin" at bounding box center [212, 184] width 170 height 11
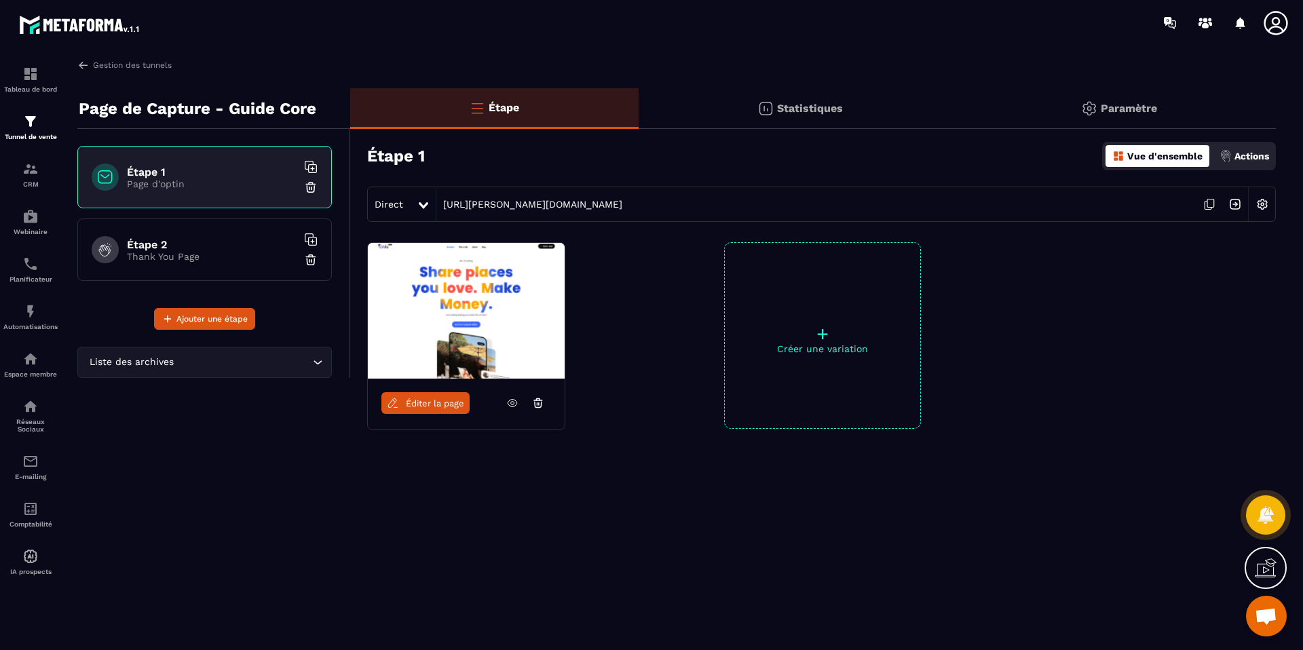
click at [434, 404] on span "Éditer la page" at bounding box center [435, 403] width 58 height 10
